Goal: Task Accomplishment & Management: Find specific page/section

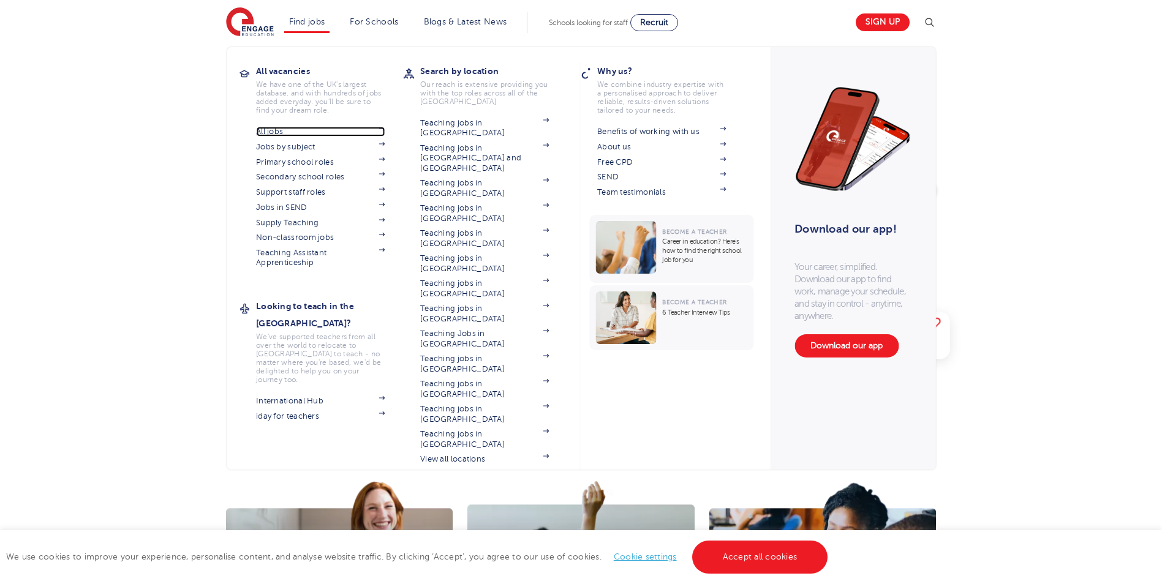
click at [275, 131] on link "All jobs" at bounding box center [320, 132] width 129 height 10
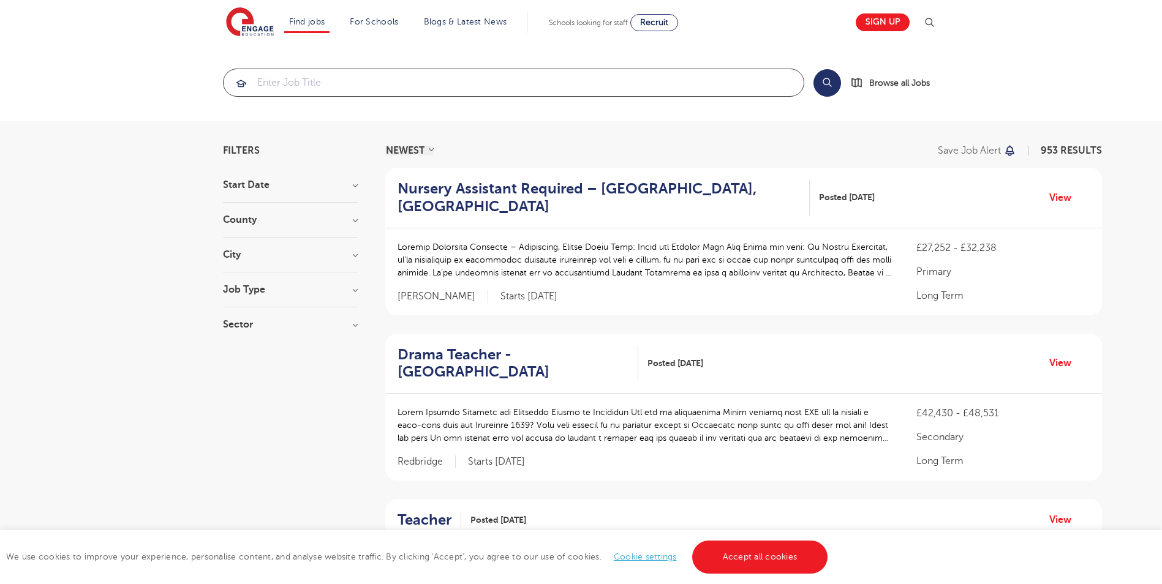
click at [464, 89] on input "search" at bounding box center [514, 82] width 580 height 27
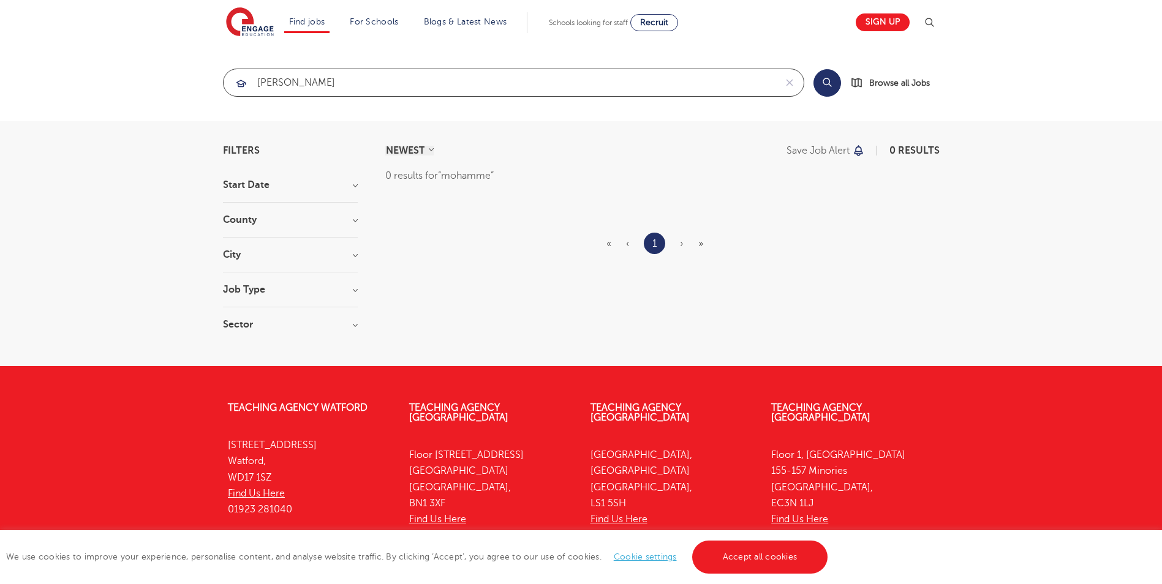
type input "mohammed"
click button "Submit" at bounding box center [0, 0] width 0 height 0
drag, startPoint x: 340, startPoint y: 90, endPoint x: 82, endPoint y: 81, distance: 258.0
click at [82, 81] on section "mohammed Search Browse all Jobs" at bounding box center [581, 82] width 1162 height 77
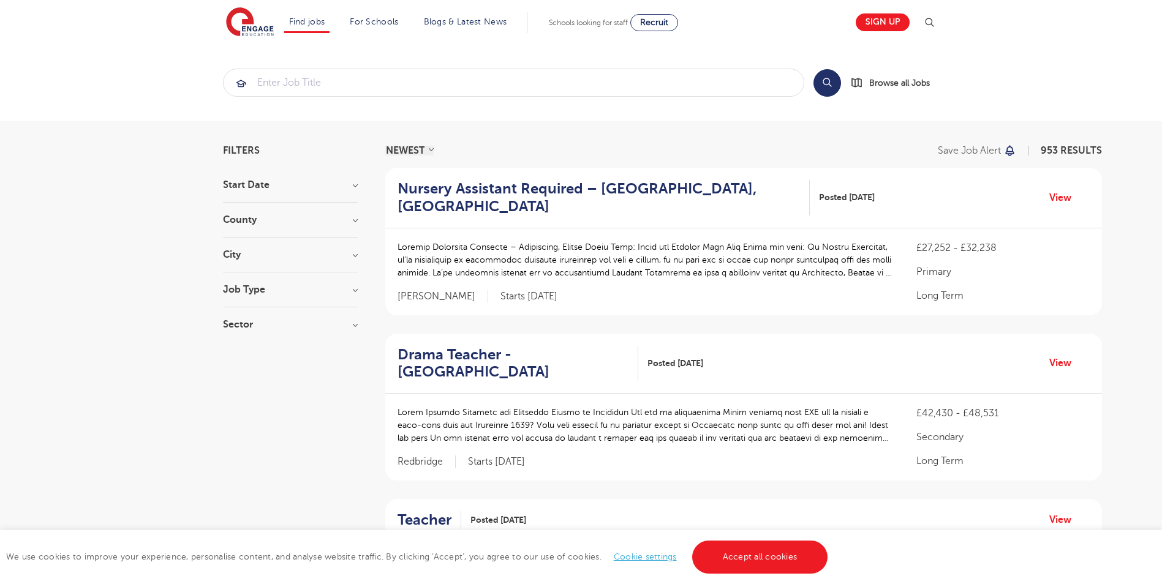
click at [349, 292] on h3 "Job Type" at bounding box center [290, 290] width 135 height 10
click at [350, 321] on h3 "Sector" at bounding box center [290, 325] width 135 height 10
click at [355, 326] on h3 "Sector" at bounding box center [290, 325] width 135 height 10
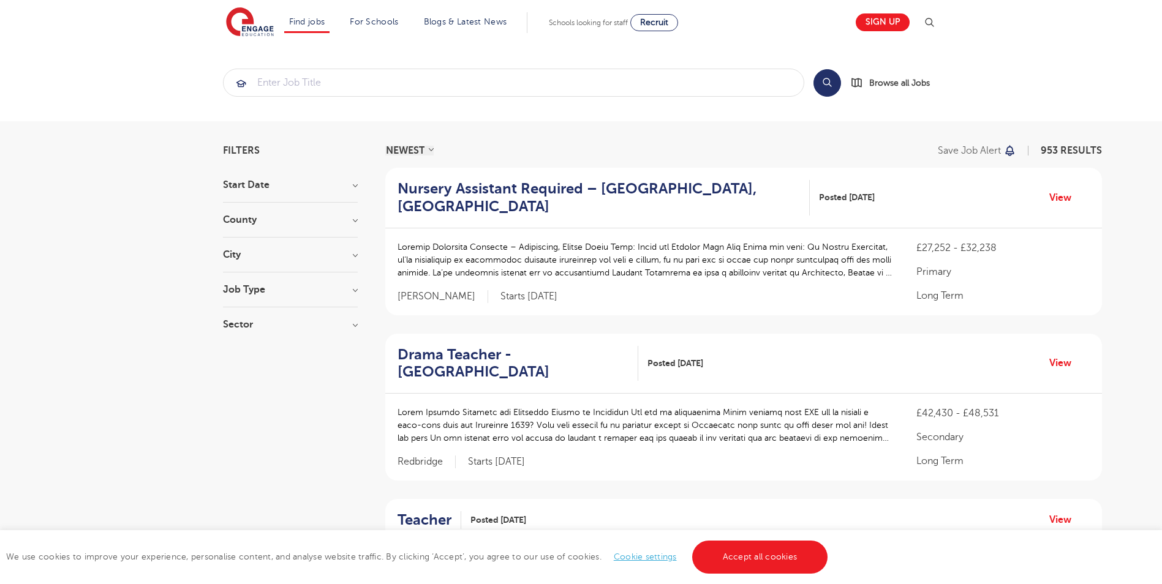
click at [342, 265] on div "City Hounslow 60 Bromley 39 Ealing 38 Leeds 36 Wandsworth 34 Show more" at bounding box center [290, 261] width 135 height 23
click at [345, 260] on div "City Hounslow 60 Bromley 39 Ealing 38 Leeds 36 Wandsworth 34 Show more" at bounding box center [290, 261] width 135 height 23
click at [355, 257] on h3 "City" at bounding box center [290, 255] width 135 height 10
click at [352, 213] on section "Start Date September 98 October 55 November 50 January 6 Show more County Londo…" at bounding box center [290, 268] width 135 height 176
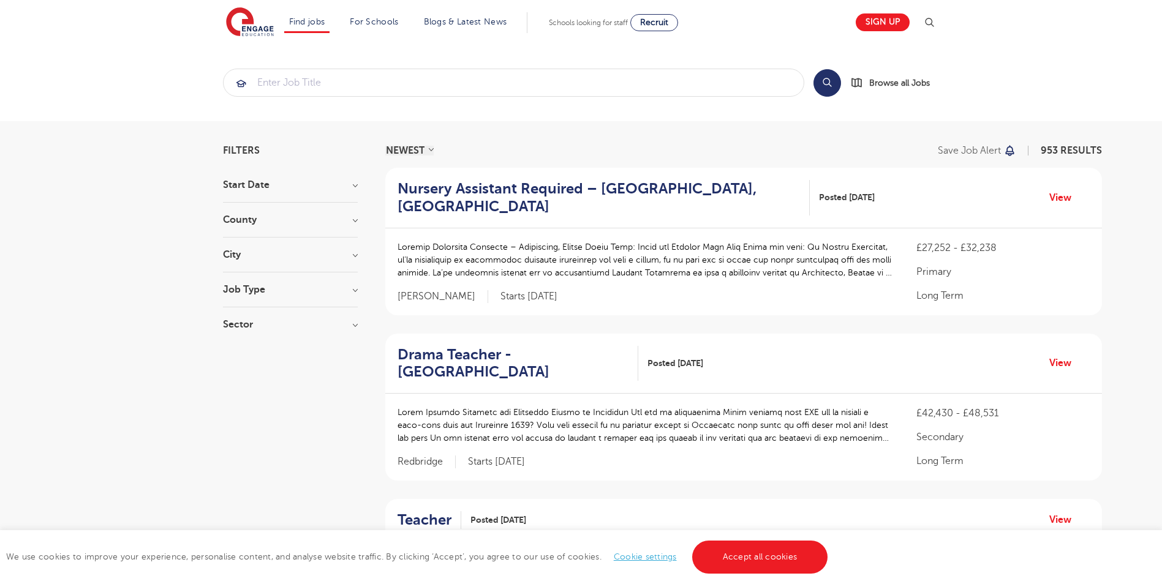
click at [354, 220] on h3 "County" at bounding box center [290, 220] width 135 height 10
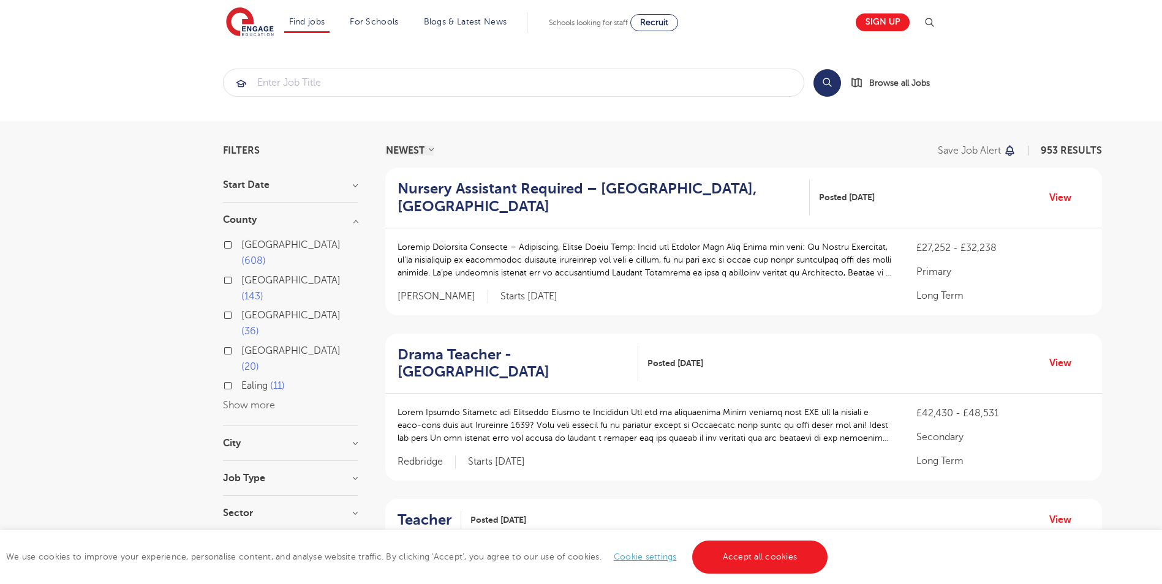
click at [354, 220] on h3 "County" at bounding box center [290, 220] width 135 height 10
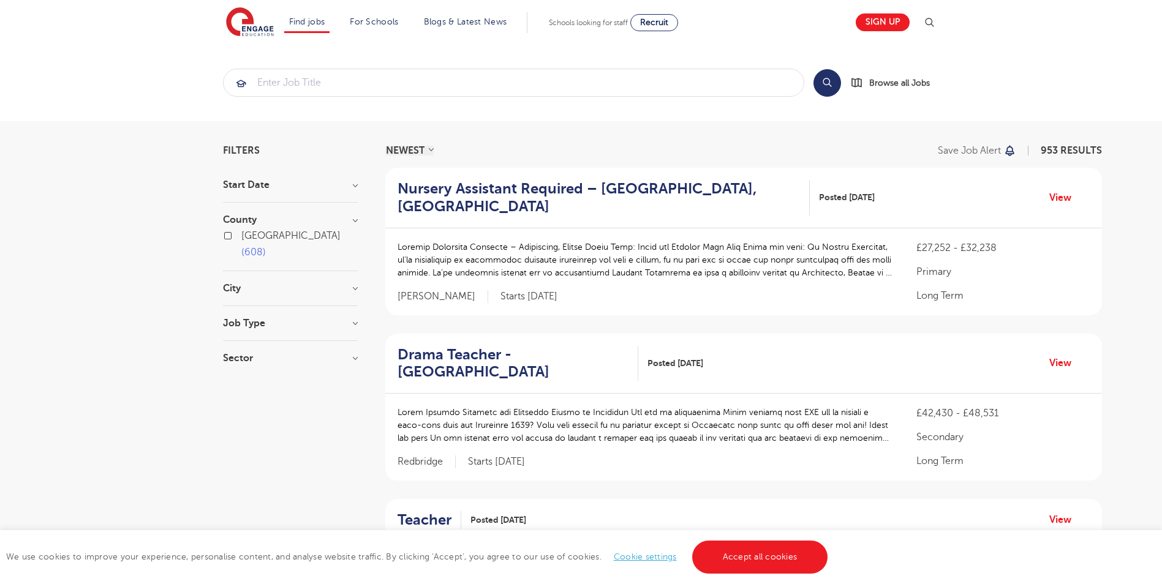
click at [352, 177] on section "Filters Start Date September 98 October 55 November 50 January 6 Show more Coun…" at bounding box center [290, 261] width 135 height 230
click at [354, 185] on h3 "Start Date" at bounding box center [290, 185] width 135 height 10
click at [336, 71] on input "search" at bounding box center [514, 82] width 580 height 27
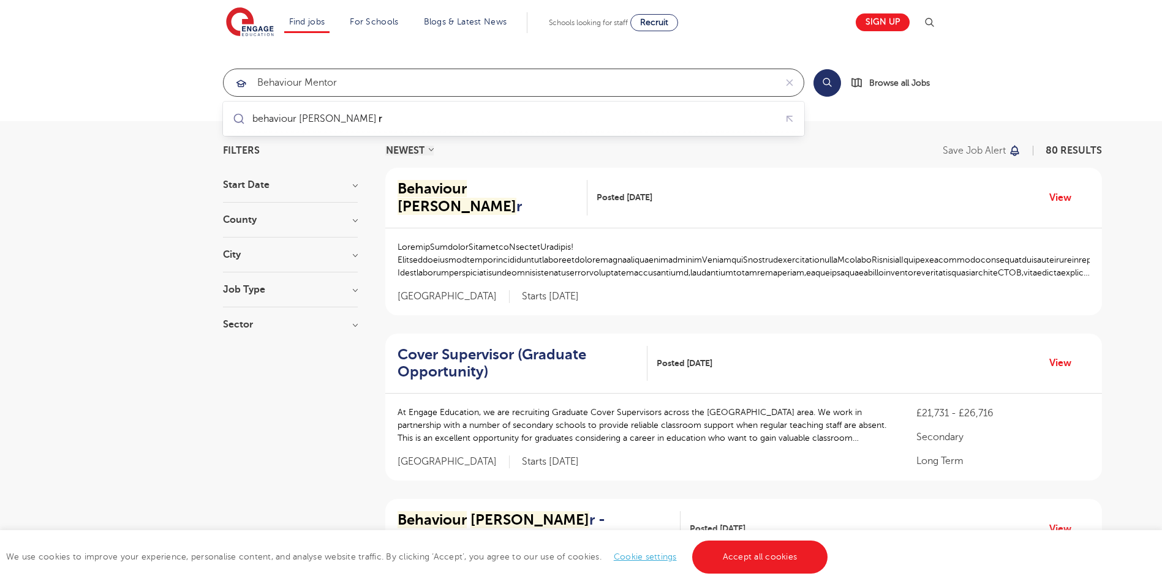
click button "Submit" at bounding box center [0, 0] width 0 height 0
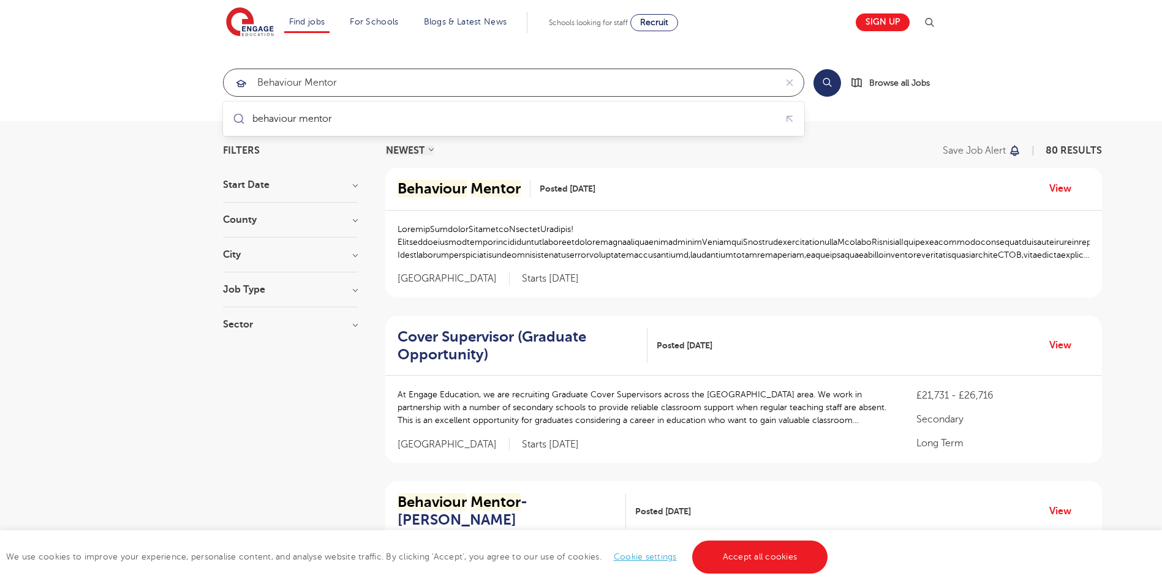
drag, startPoint x: 358, startPoint y: 84, endPoint x: 103, endPoint y: 90, distance: 254.8
click at [103, 92] on section "behaviour mentor Search Browse all Jobs" at bounding box center [581, 82] width 1162 height 77
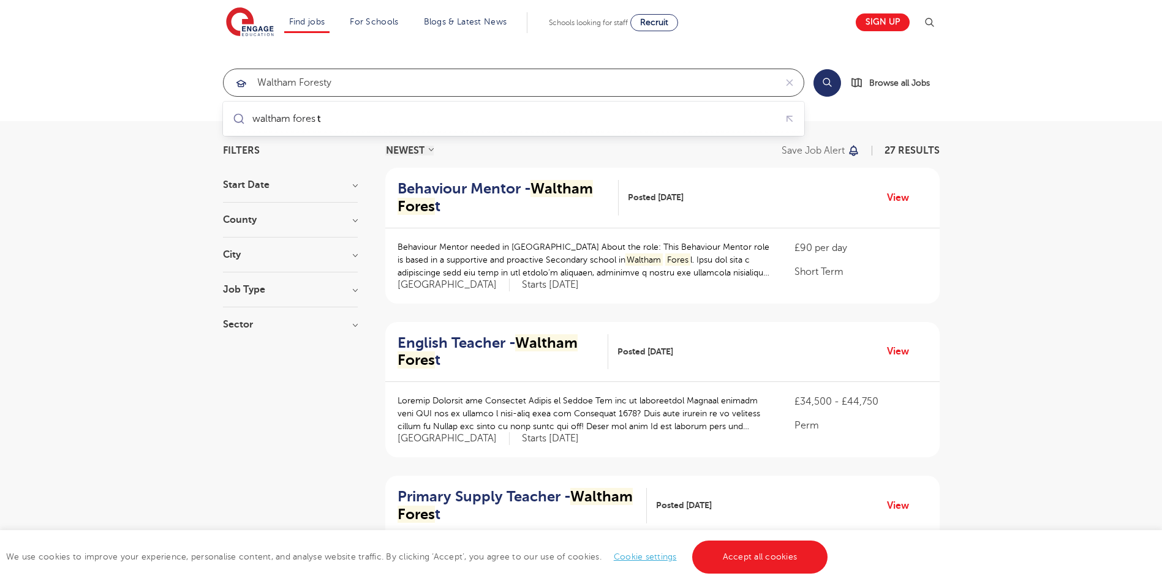
click button "Submit" at bounding box center [0, 0] width 0 height 0
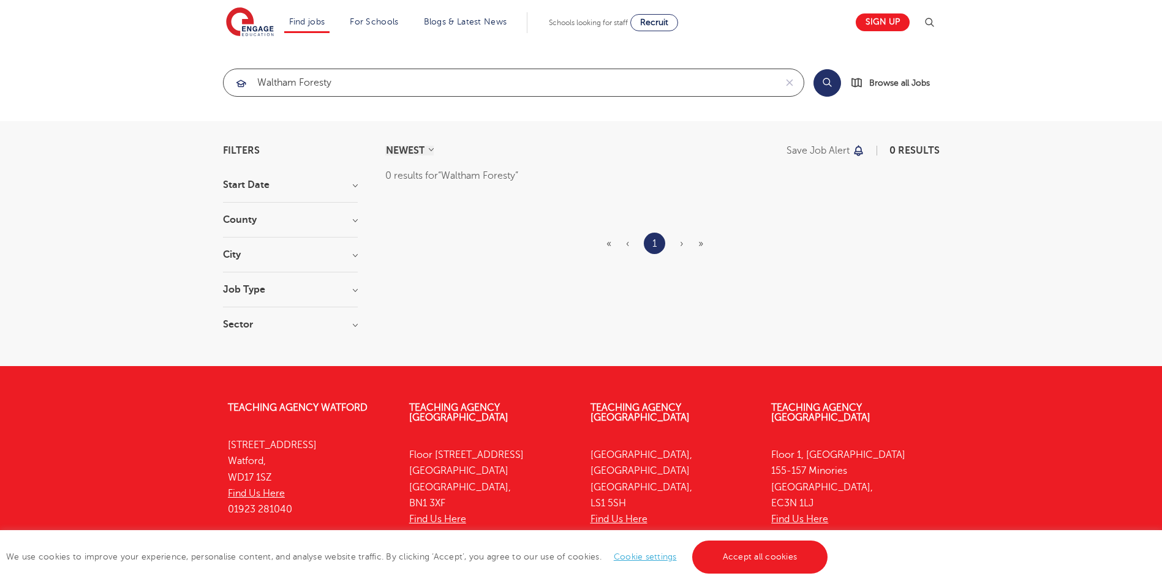
click at [377, 83] on input "Waltham Foresty" at bounding box center [500, 82] width 552 height 27
type input "Waltham Forest"
click button "Submit" at bounding box center [0, 0] width 0 height 0
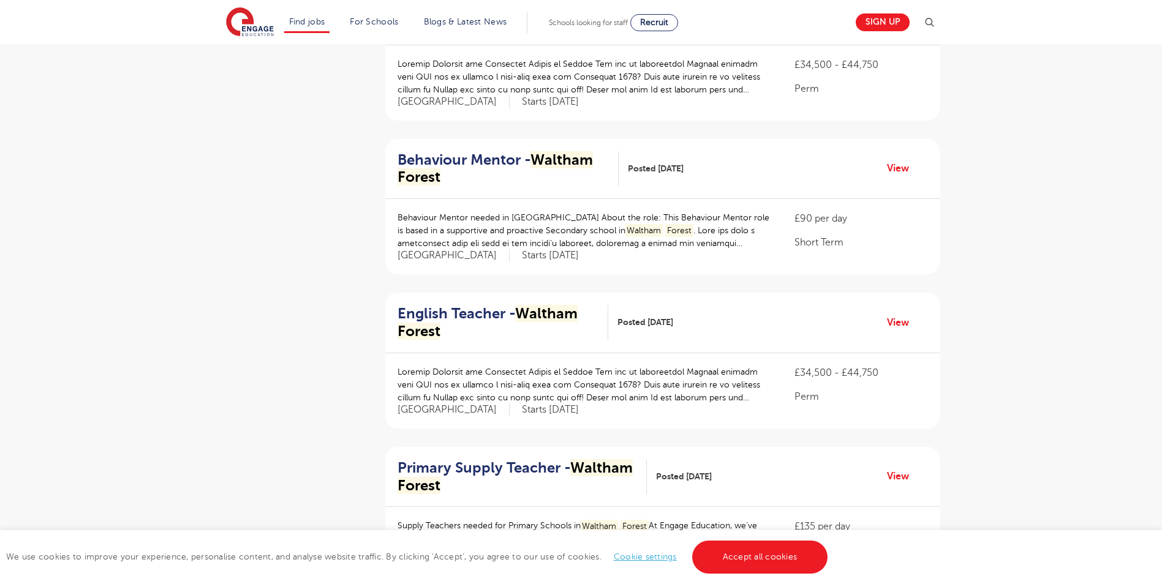
scroll to position [982, 0]
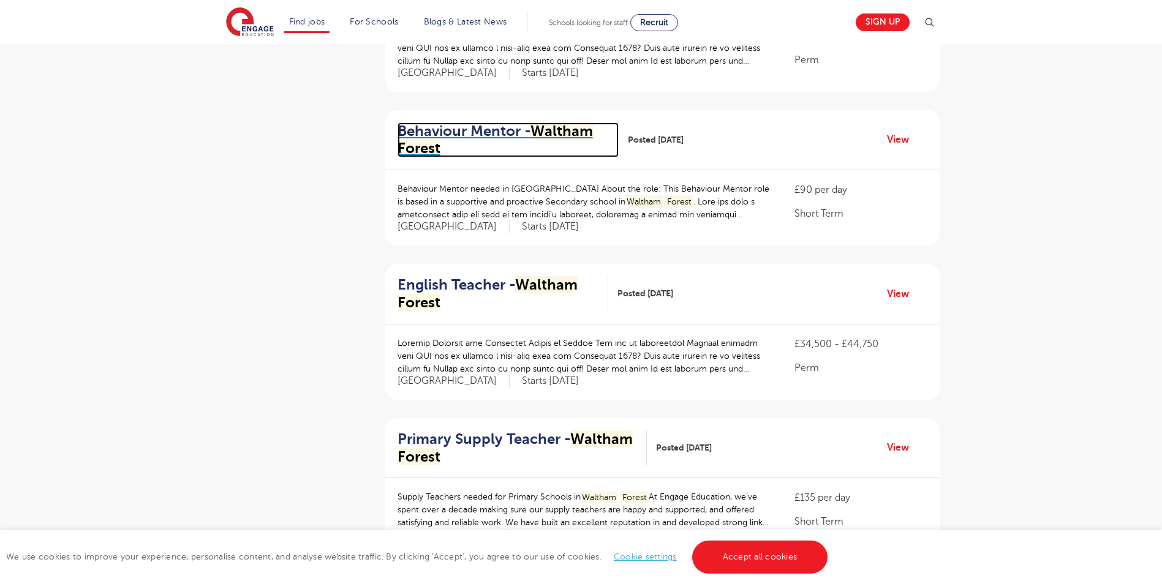
drag, startPoint x: 434, startPoint y: 148, endPoint x: 633, endPoint y: 36, distance: 228.4
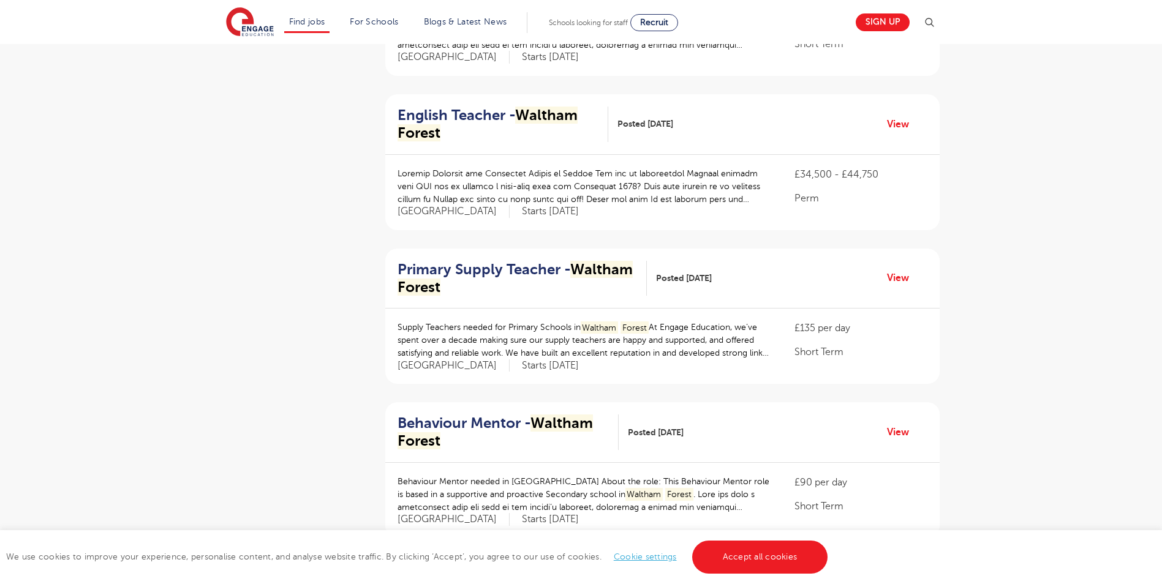
scroll to position [1552, 0]
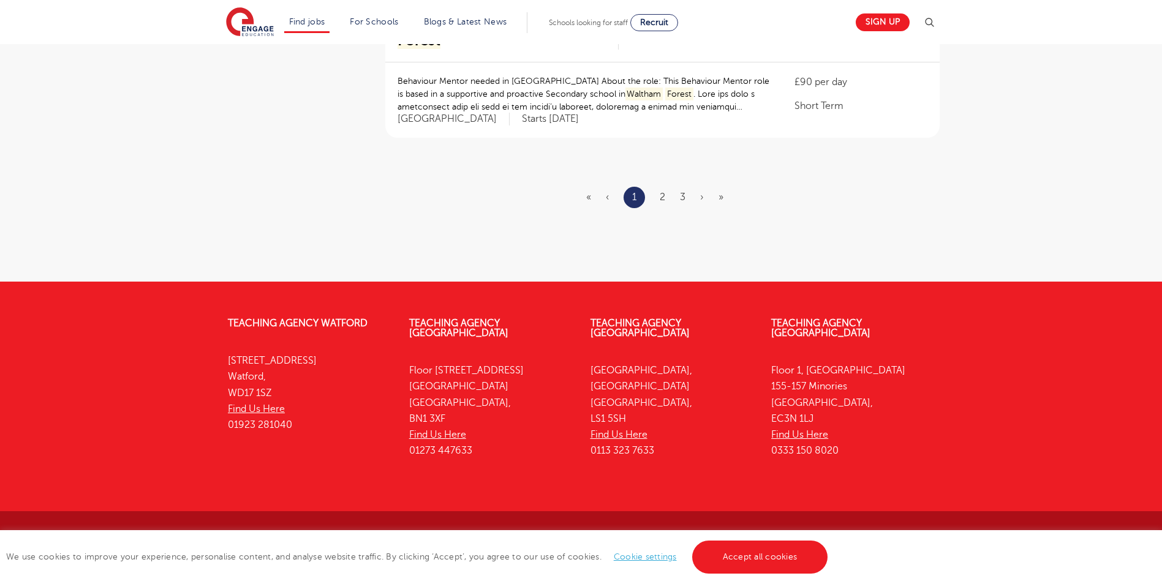
click at [691, 198] on ul "« ‹ 1 2 3 › »" at bounding box center [662, 197] width 152 height 21
click at [686, 199] on ul "« ‹ 1 2 3 › »" at bounding box center [662, 197] width 152 height 21
click at [721, 197] on link "»" at bounding box center [720, 197] width 5 height 11
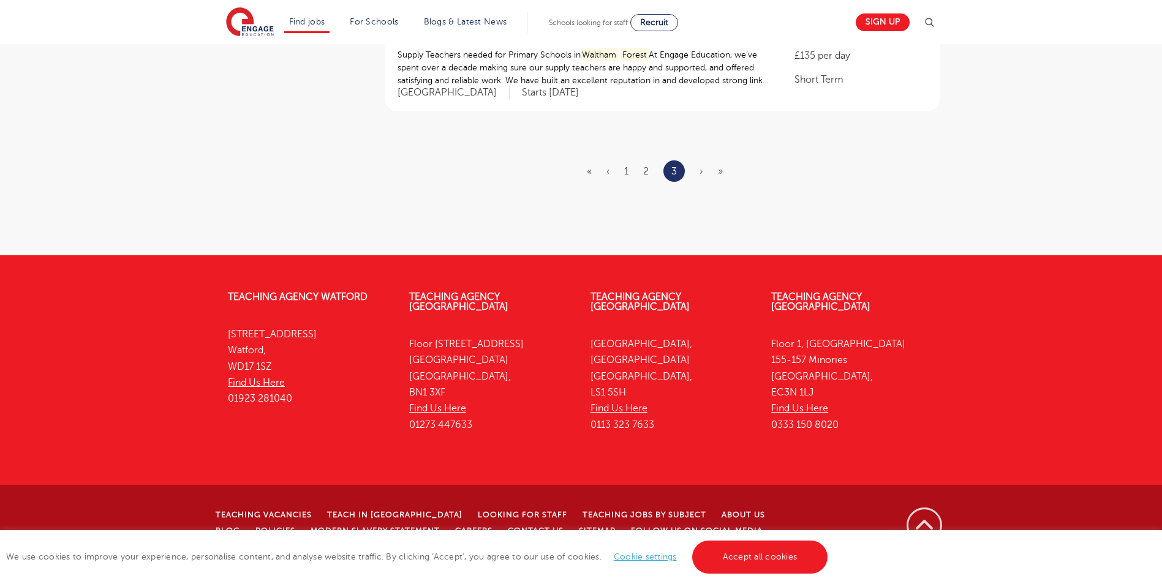
scroll to position [0, 0]
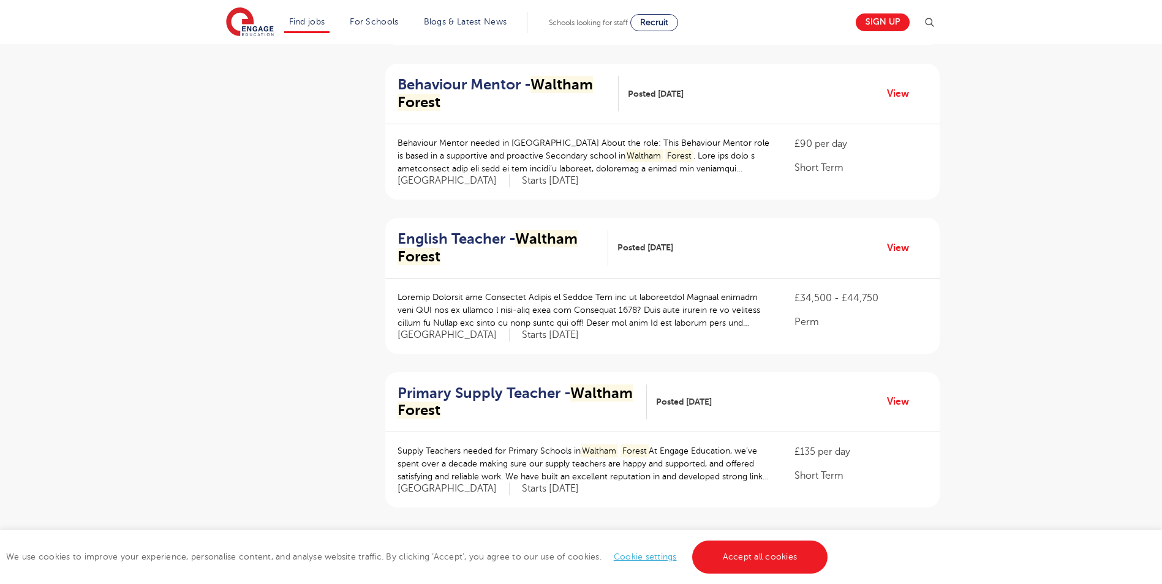
scroll to position [1041, 0]
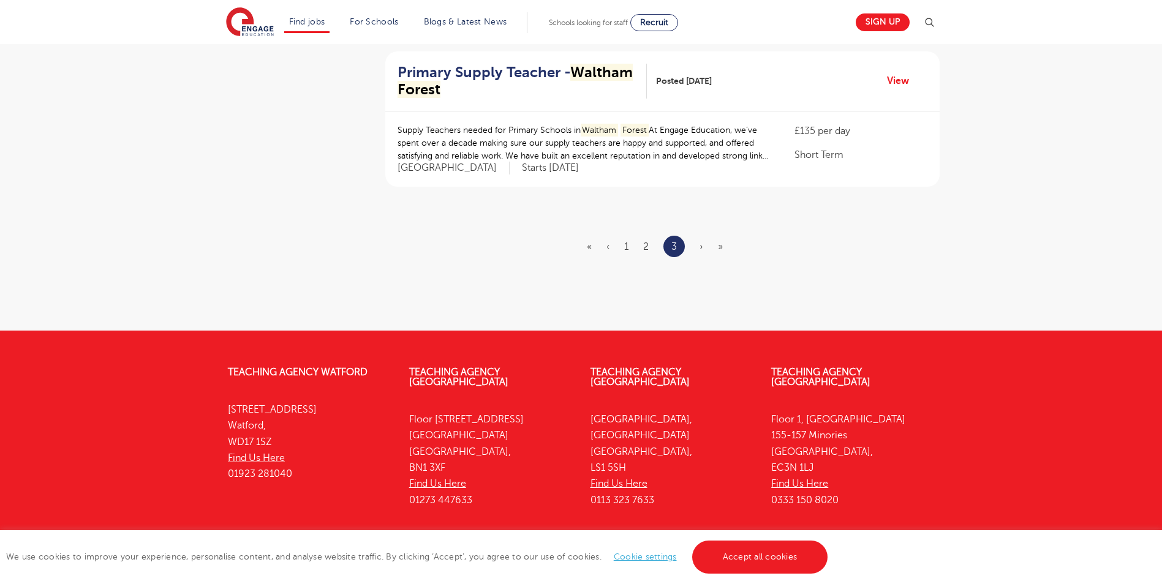
click at [720, 249] on span "»" at bounding box center [720, 246] width 5 height 11
click at [718, 244] on span "»" at bounding box center [720, 246] width 5 height 11
click at [697, 248] on ul "« ‹ 1 2 3 › »" at bounding box center [662, 246] width 151 height 21
click at [700, 248] on span "›" at bounding box center [701, 246] width 4 height 11
click at [701, 249] on span "›" at bounding box center [701, 246] width 4 height 11
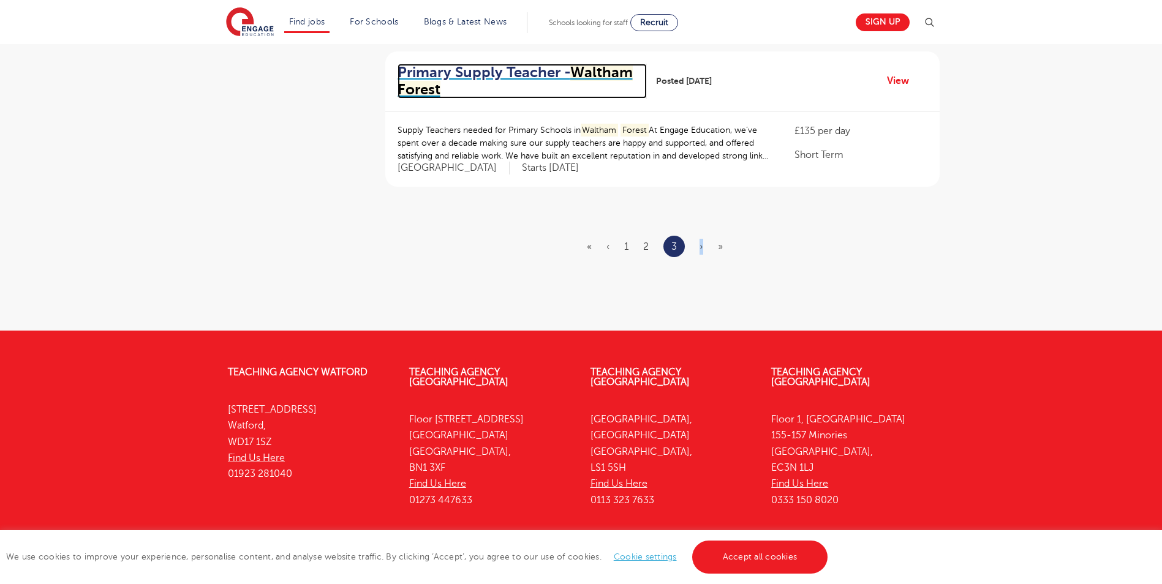
drag, startPoint x: 516, startPoint y: 90, endPoint x: 555, endPoint y: 30, distance: 72.0
click at [517, 90] on h2 "Primary Supply Teacher - Waltham Forest" at bounding box center [516, 82] width 239 height 36
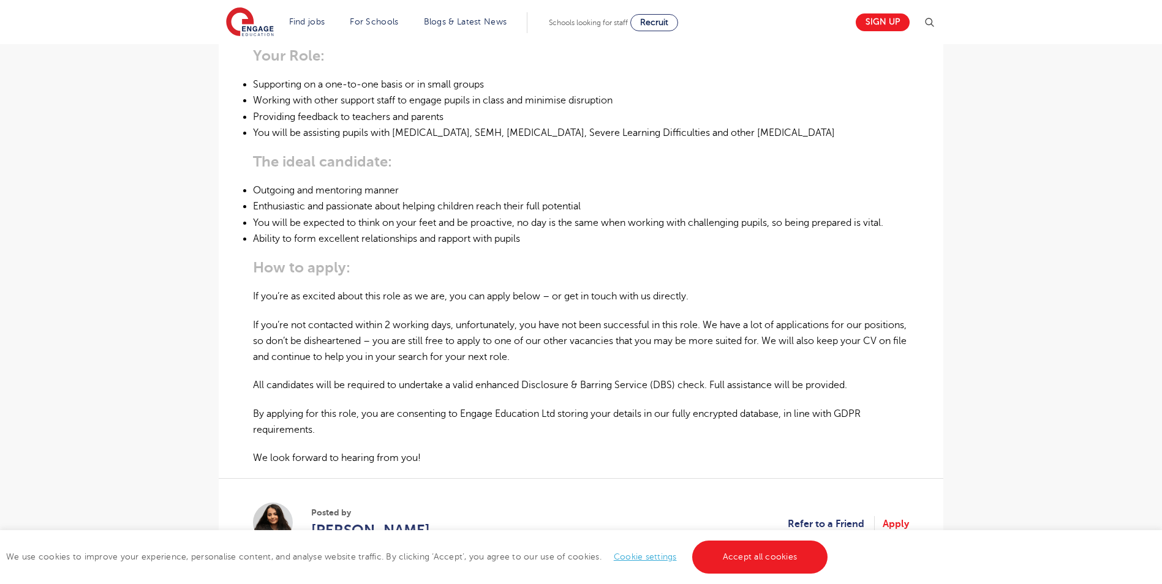
scroll to position [367, 0]
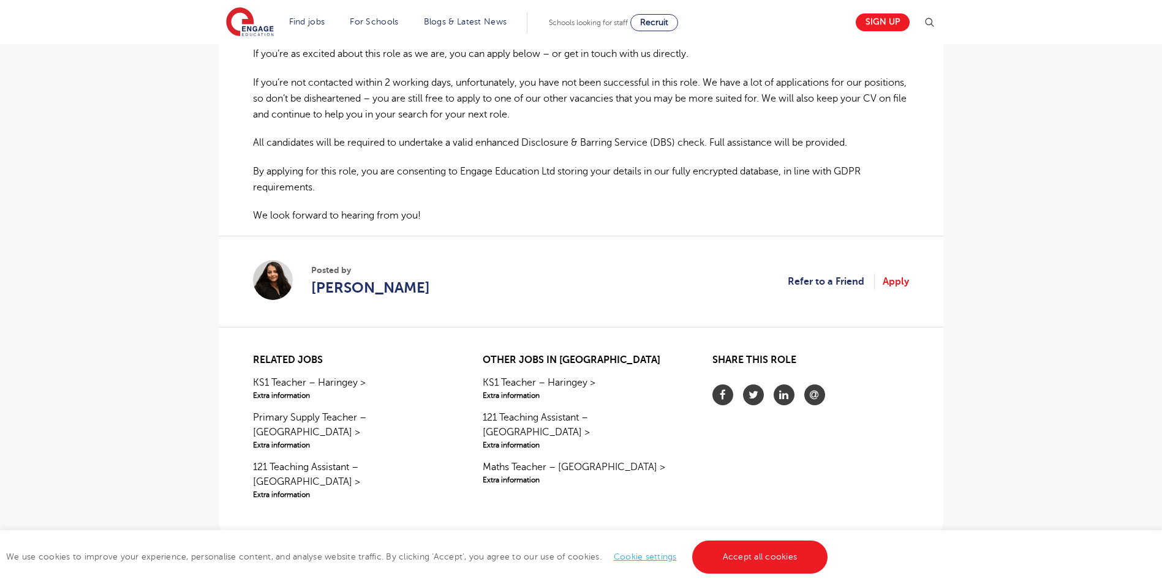
scroll to position [1026, 0]
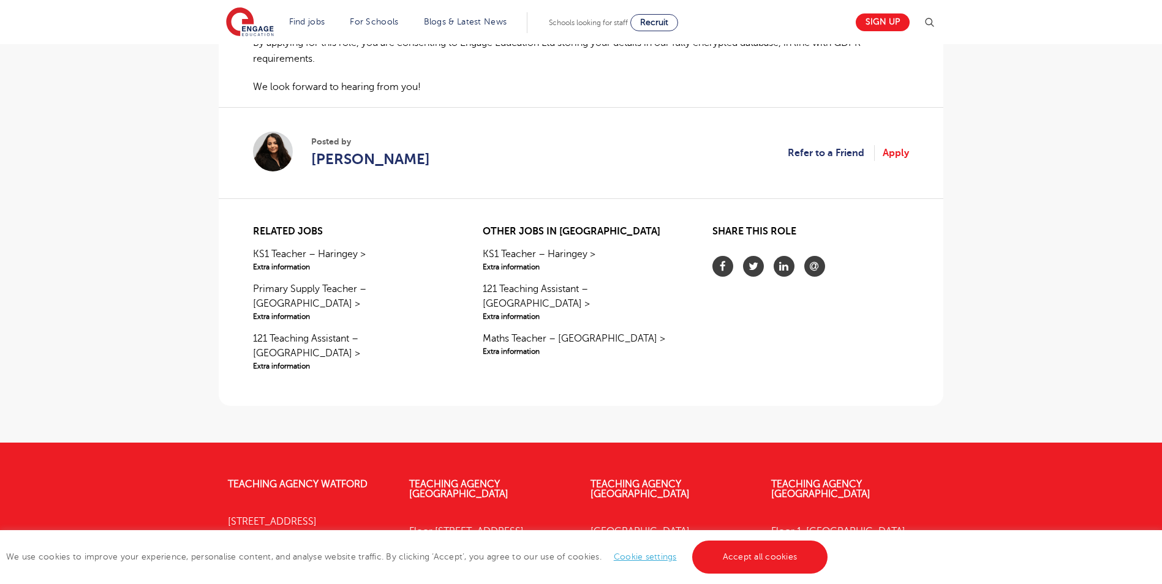
scroll to position [658, 0]
